Goal: Task Accomplishment & Management: Use online tool/utility

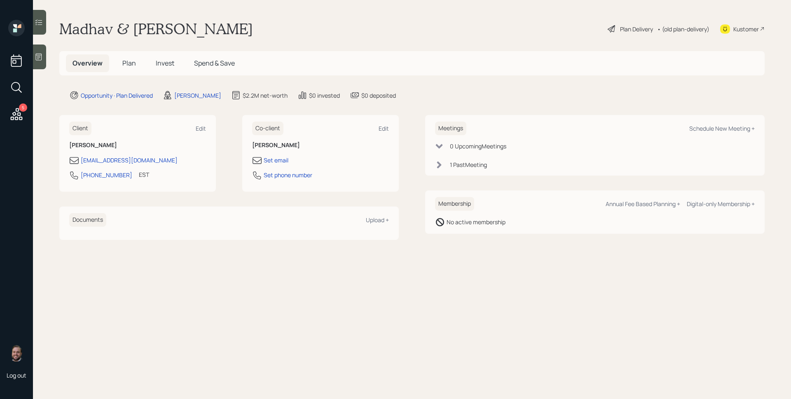
click at [126, 63] on span "Plan" at bounding box center [129, 63] width 14 height 9
